Goal: Task Accomplishment & Management: Use online tool/utility

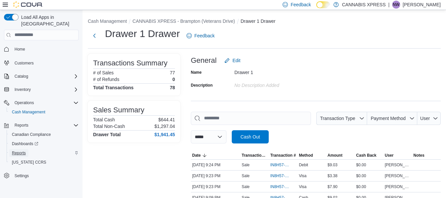
click at [20, 150] on span "Reports" at bounding box center [19, 152] width 14 height 5
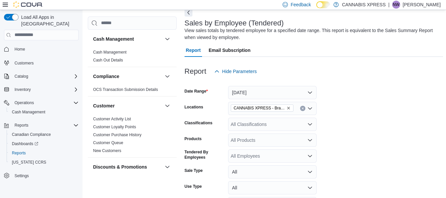
scroll to position [20, 0]
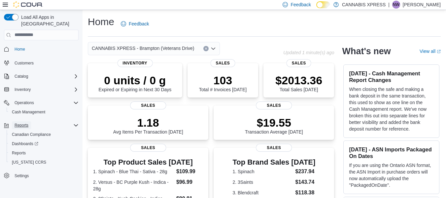
click at [20, 122] on span "Reports" at bounding box center [22, 124] width 14 height 5
click at [17, 150] on span "Reports" at bounding box center [19, 152] width 14 height 5
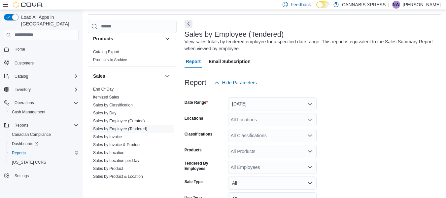
scroll to position [431, 0]
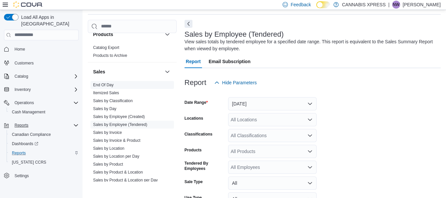
click at [111, 86] on link "End Of Day" at bounding box center [103, 85] width 20 height 5
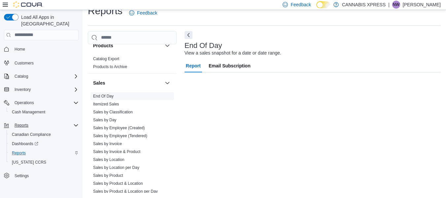
scroll to position [11, 0]
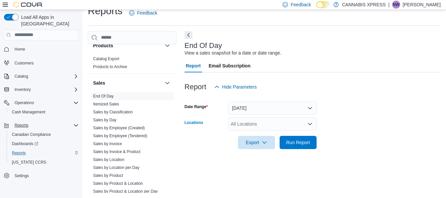
click at [312, 125] on icon "Open list of options" at bounding box center [309, 123] width 5 height 5
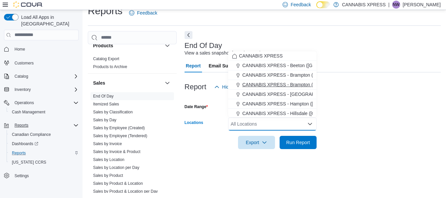
click at [300, 82] on span "CANNABIS XPRESS - Brampton (Veterans Drive)" at bounding box center [293, 84] width 102 height 7
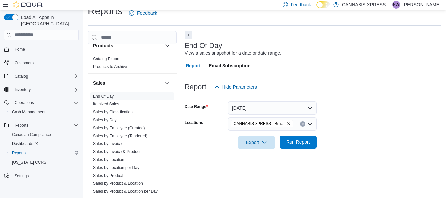
click at [294, 141] on span "Run Report" at bounding box center [298, 142] width 24 height 7
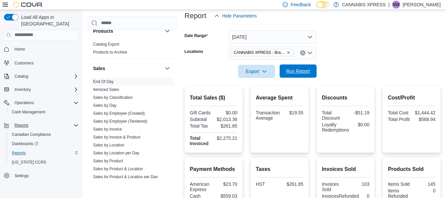
scroll to position [85, 0]
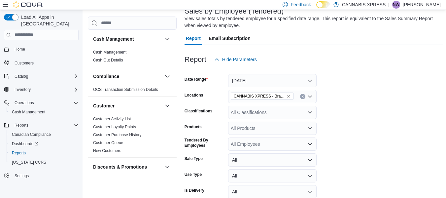
scroll to position [45, 0]
click at [308, 82] on button "[DATE]" at bounding box center [272, 80] width 88 height 13
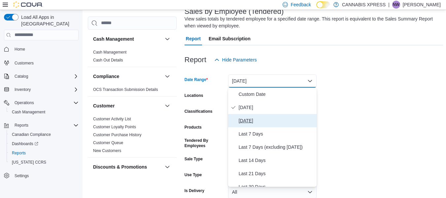
click at [258, 122] on span "[DATE]" at bounding box center [276, 121] width 75 height 8
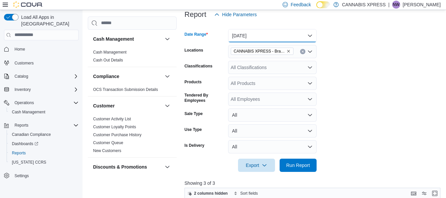
scroll to position [90, 0]
click at [299, 166] on span "Run Report" at bounding box center [298, 164] width 24 height 7
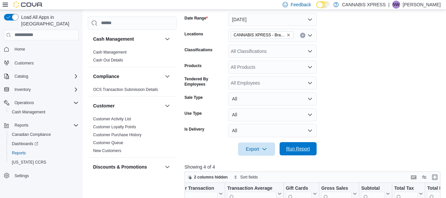
scroll to position [84, 0]
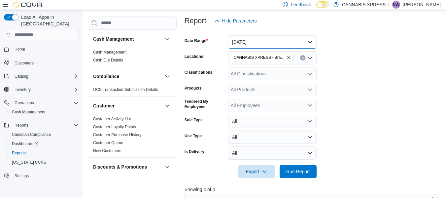
click at [310, 46] on button "[DATE]" at bounding box center [272, 41] width 88 height 13
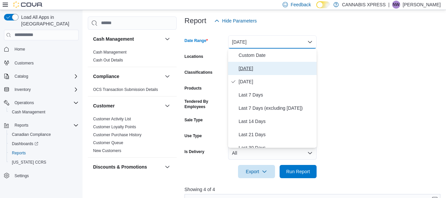
click at [245, 68] on span "[DATE]" at bounding box center [276, 68] width 75 height 8
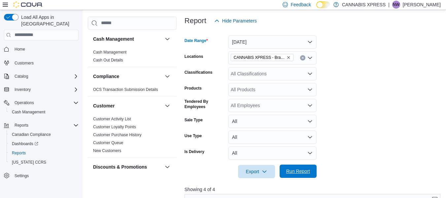
click at [298, 173] on span "Run Report" at bounding box center [298, 171] width 24 height 7
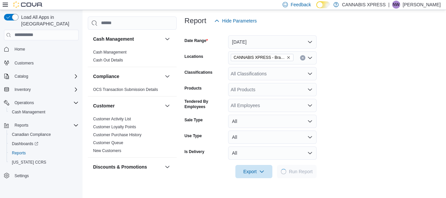
click at [426, 142] on form "Date Range Today Locations CANNABIS XPRESS - Brampton (Veterans Drive) Classifi…" at bounding box center [313, 102] width 256 height 151
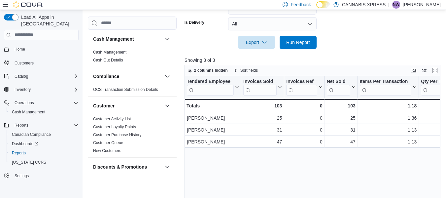
scroll to position [229, 0]
